Goal: Task Accomplishment & Management: Complete application form

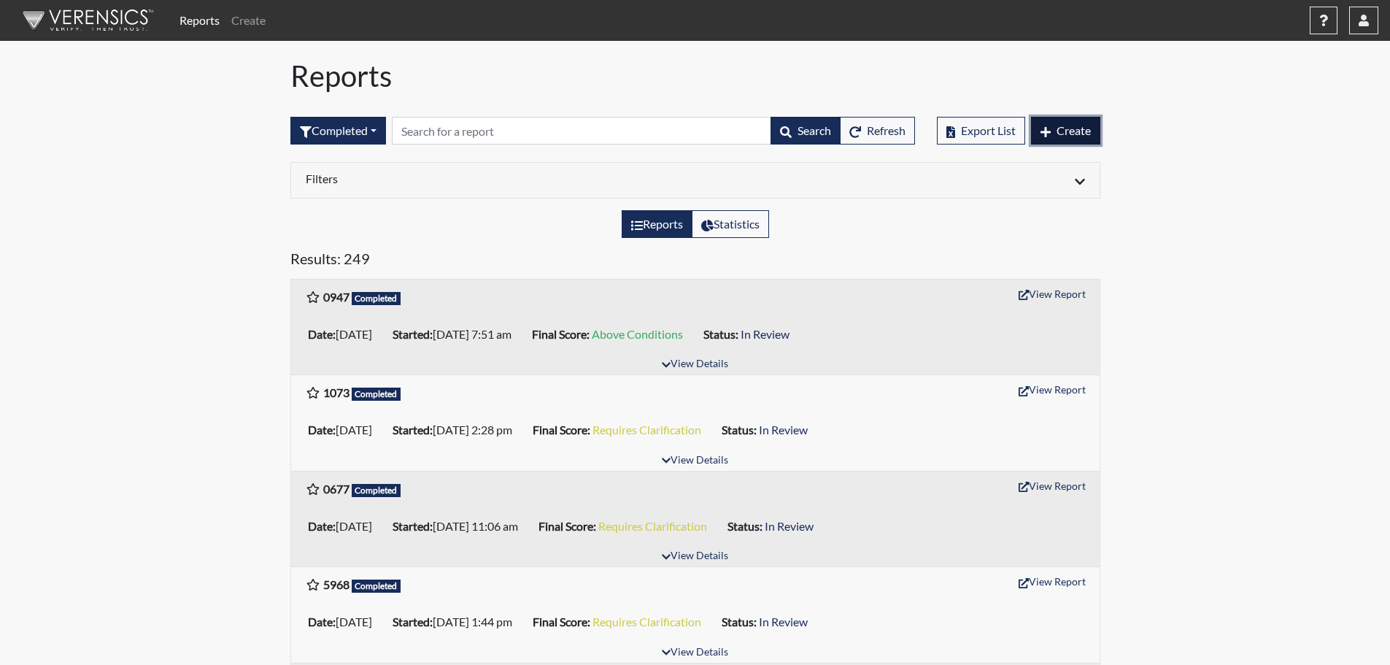
click at [1071, 130] on span "Create" at bounding box center [1074, 130] width 34 height 14
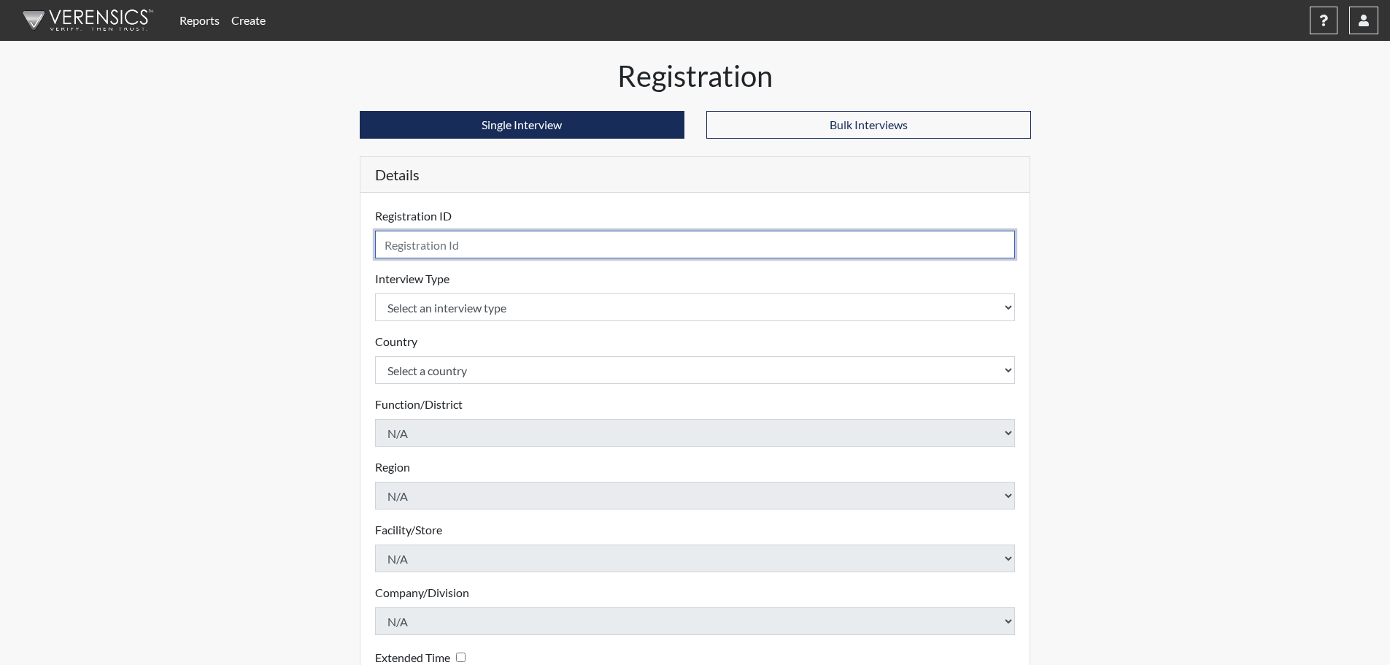
click at [435, 244] on input "text" at bounding box center [695, 245] width 641 height 28
type input "9926"
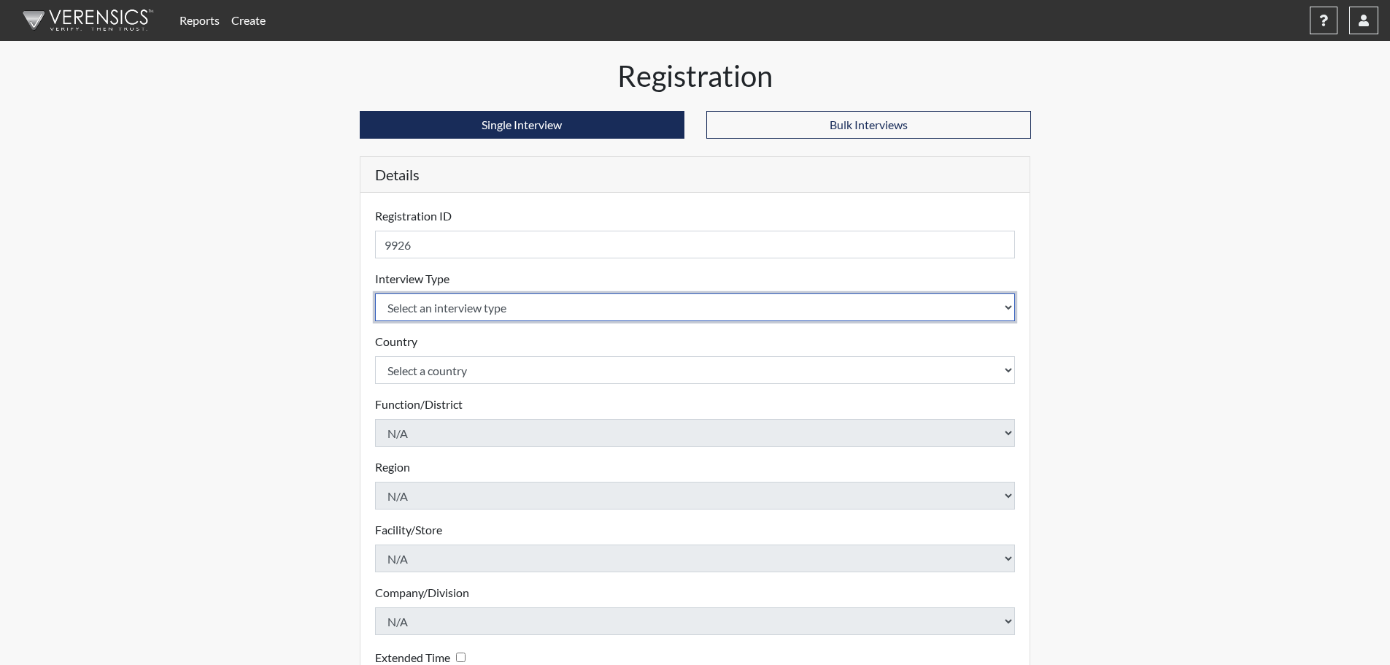
click at [467, 312] on select "Select an interview type Pre-Employment" at bounding box center [695, 307] width 641 height 28
select select "c2470aee-a530-11ea-a930-026c882af335"
click at [375, 293] on select "Select an interview type Pre-Employment" at bounding box center [695, 307] width 641 height 28
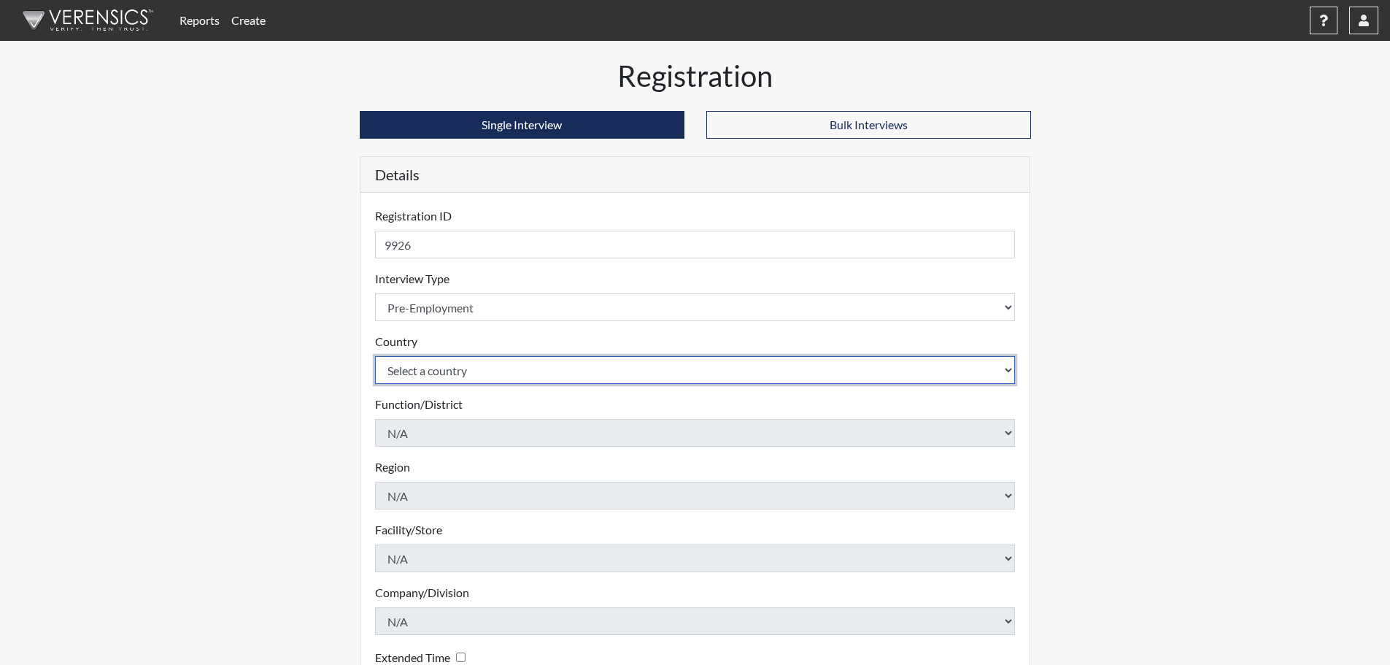
click at [460, 367] on select "Select a country [GEOGRAPHIC_DATA] [GEOGRAPHIC_DATA]" at bounding box center [695, 370] width 641 height 28
select select "united-states-of-[GEOGRAPHIC_DATA]"
click at [375, 356] on select "Select a country [GEOGRAPHIC_DATA] [GEOGRAPHIC_DATA]" at bounding box center [695, 370] width 641 height 28
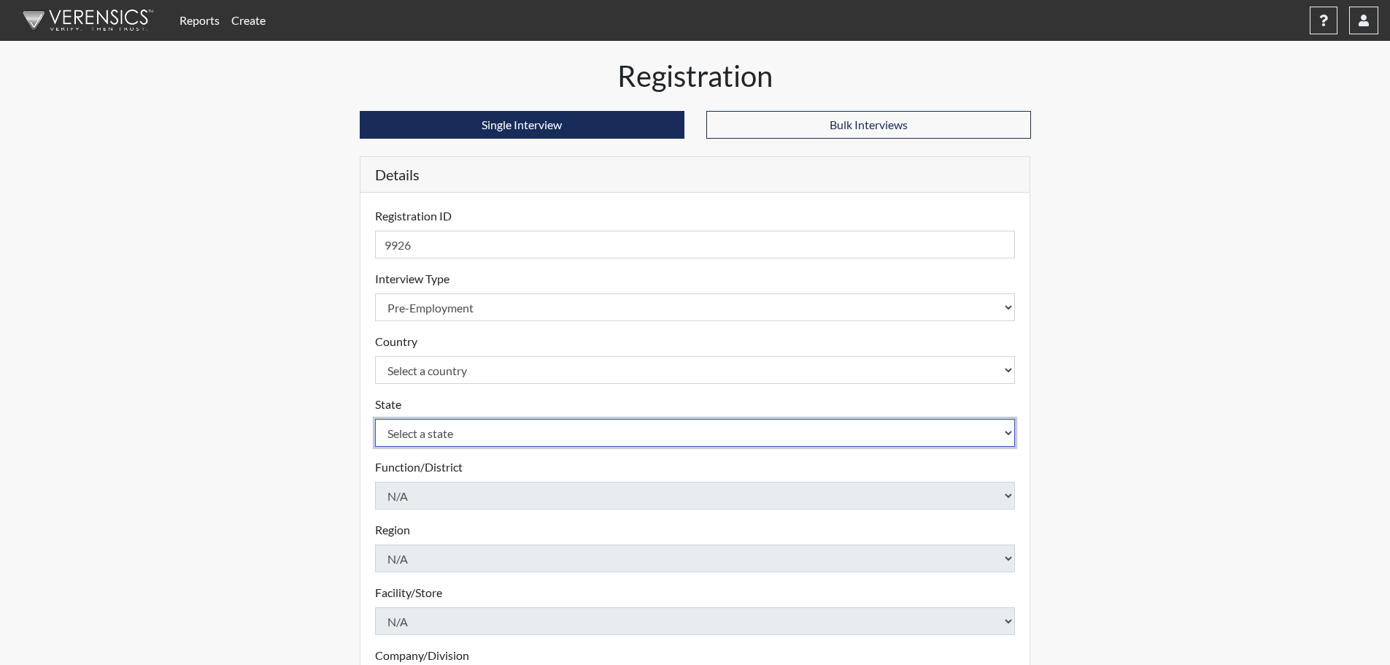
click at [458, 436] on select "Select a state [US_STATE] [US_STATE] [US_STATE] [US_STATE] [US_STATE] [US_STATE…" at bounding box center [695, 433] width 641 height 28
select select "CT"
click at [375, 419] on select "Select a state [US_STATE] [US_STATE] [US_STATE] [US_STATE] [US_STATE] [US_STATE…" at bounding box center [695, 433] width 641 height 28
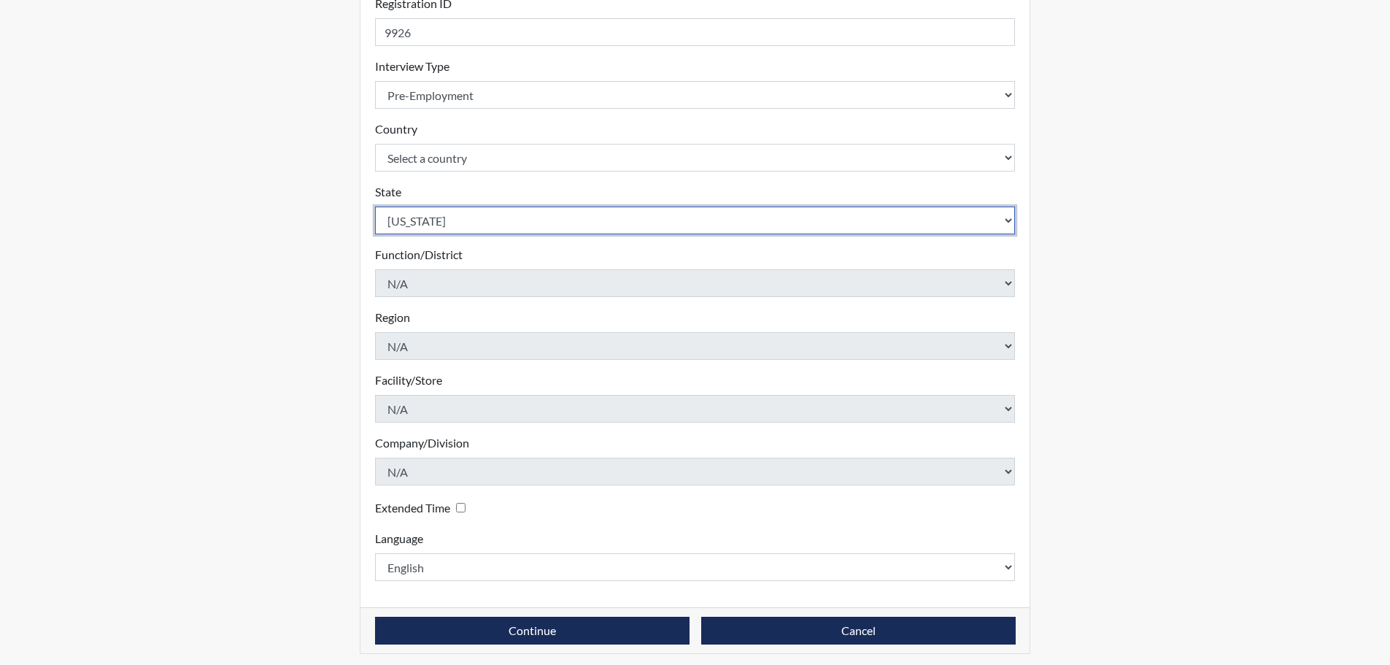
scroll to position [219, 0]
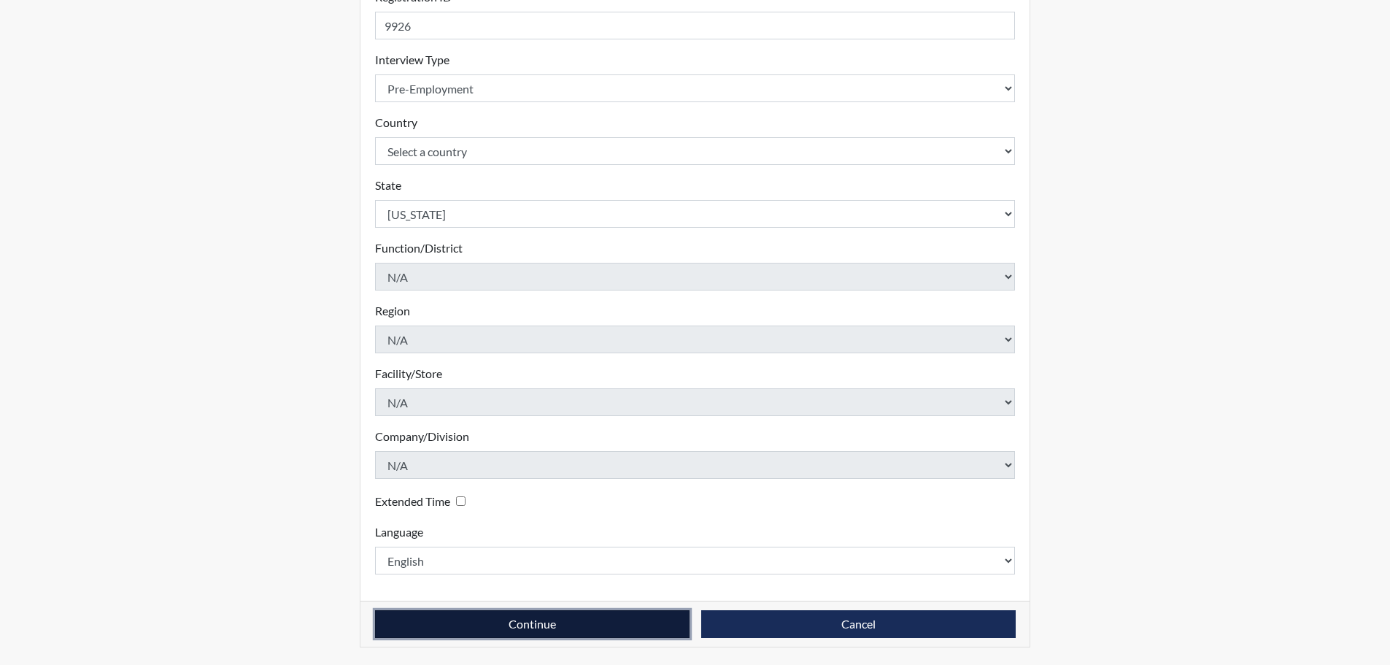
click at [612, 626] on button "Continue" at bounding box center [532, 624] width 315 height 28
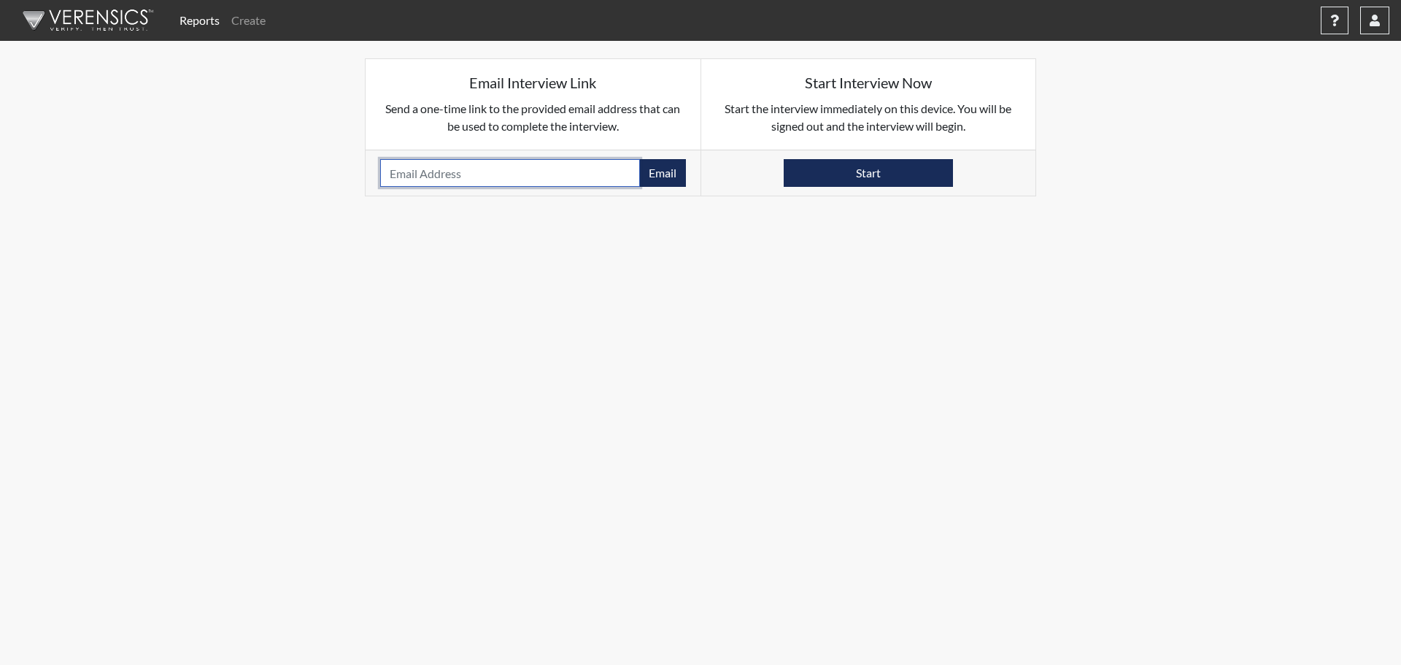
click at [479, 177] on input "email" at bounding box center [510, 173] width 260 height 28
paste input "[EMAIL_ADDRESS][DOMAIN_NAME]"
type input "[EMAIL_ADDRESS][DOMAIN_NAME]"
click at [644, 173] on button "Email" at bounding box center [662, 173] width 47 height 28
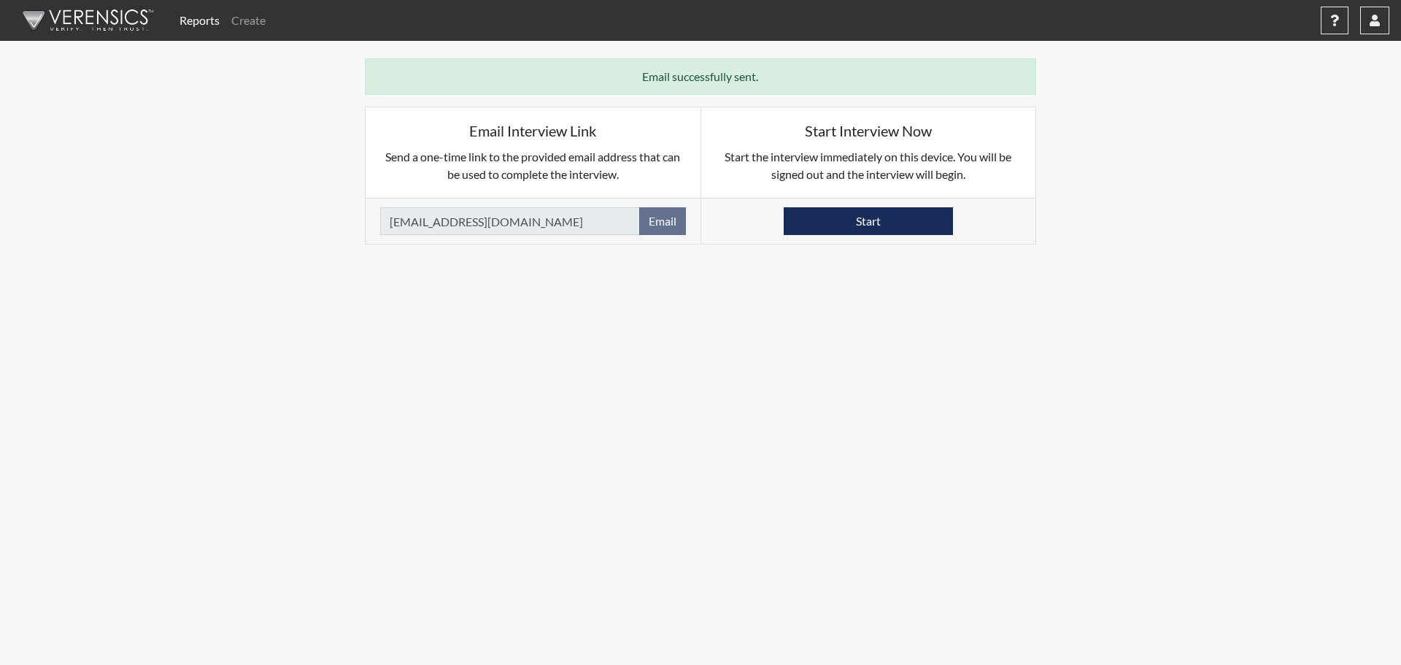
click at [118, 18] on img at bounding box center [85, 21] width 168 height 44
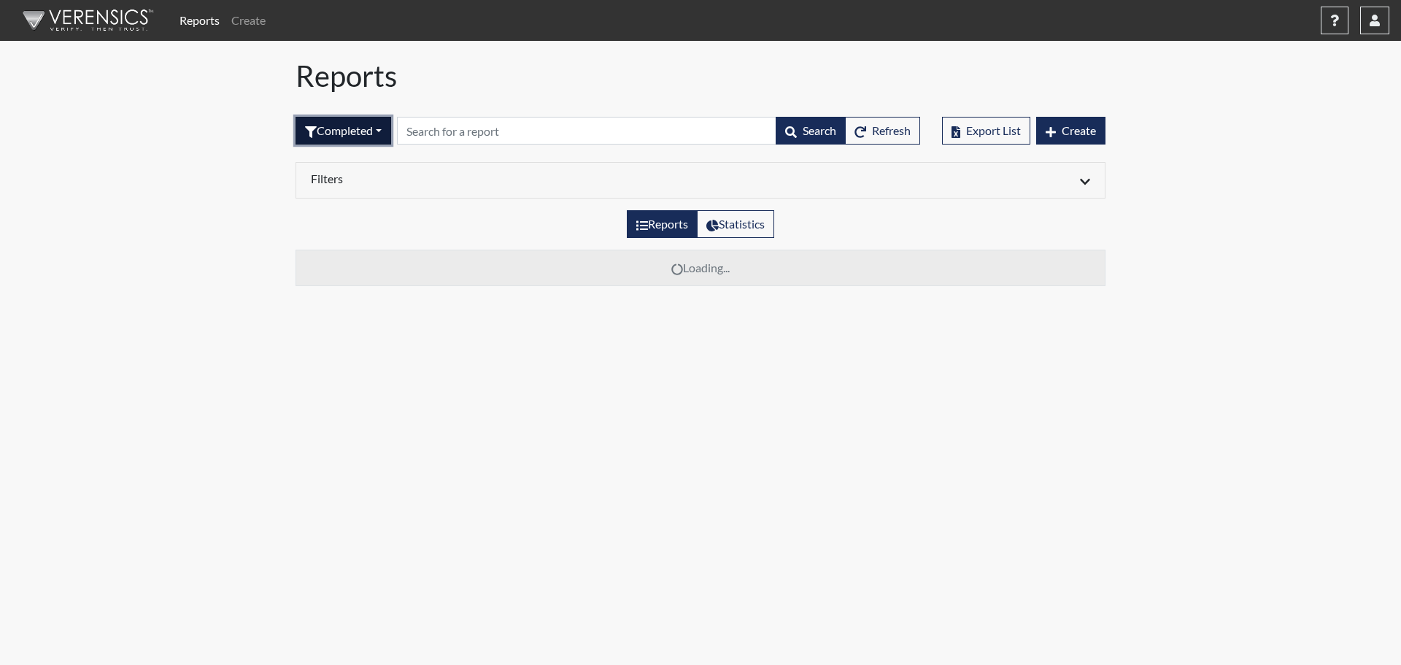
click at [371, 142] on button "Completed" at bounding box center [344, 131] width 96 height 28
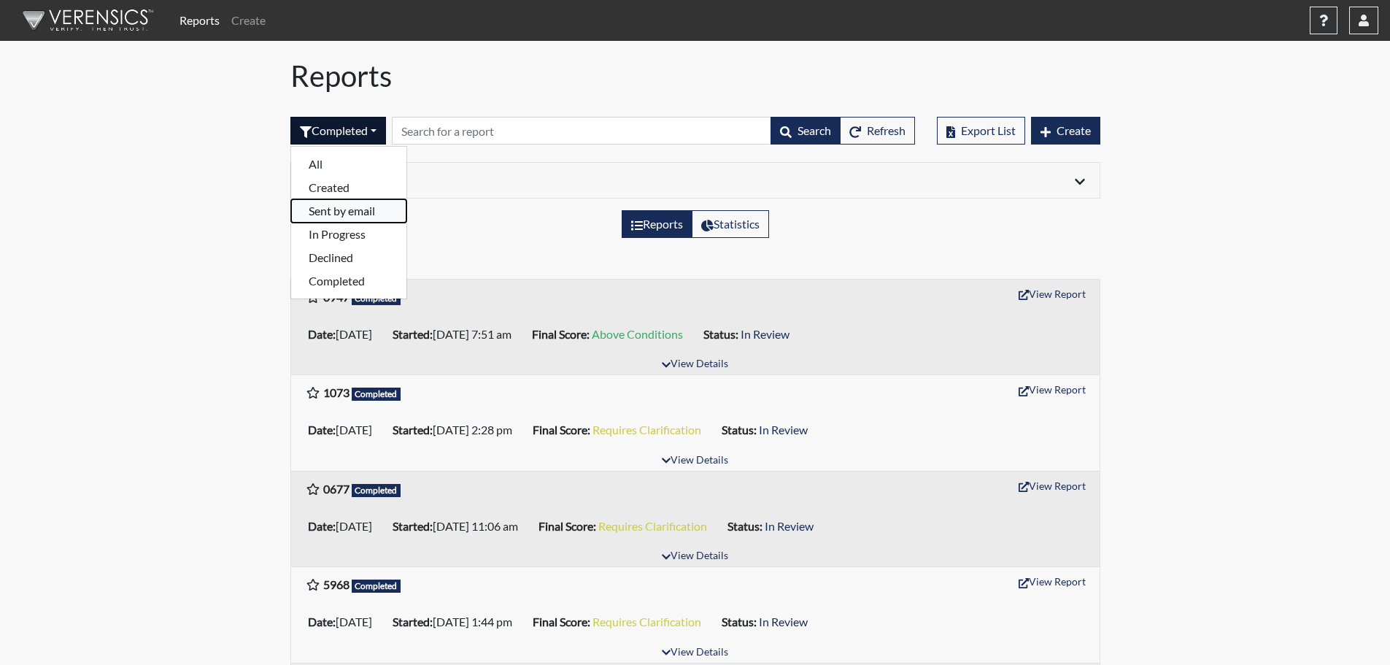
click at [370, 213] on button "Sent by email" at bounding box center [348, 210] width 115 height 23
